Goal: Navigation & Orientation: Go to known website

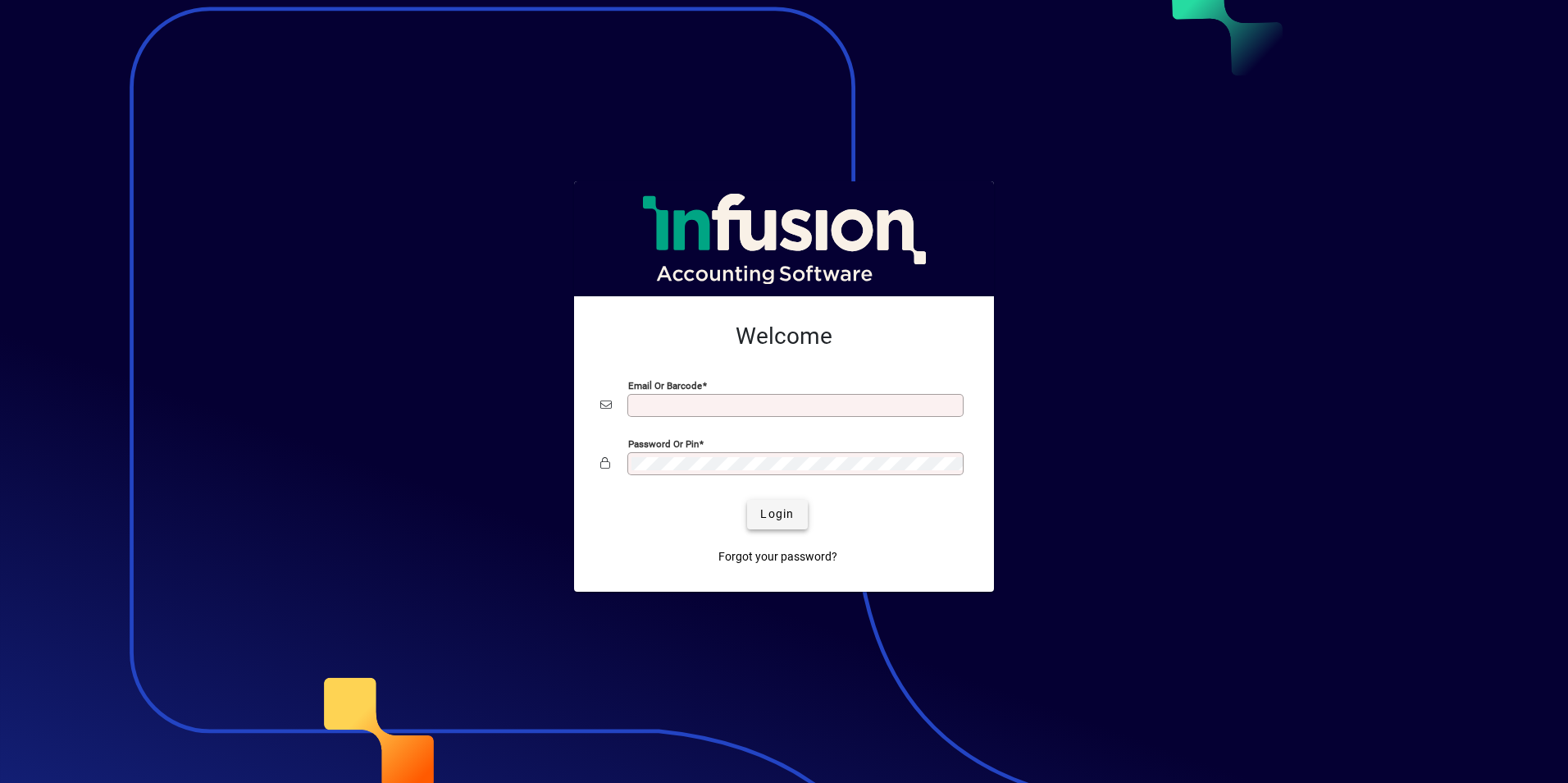
type input "**********"
click at [779, 521] on span "Login" at bounding box center [777, 514] width 34 height 17
